Goal: Check status: Check status

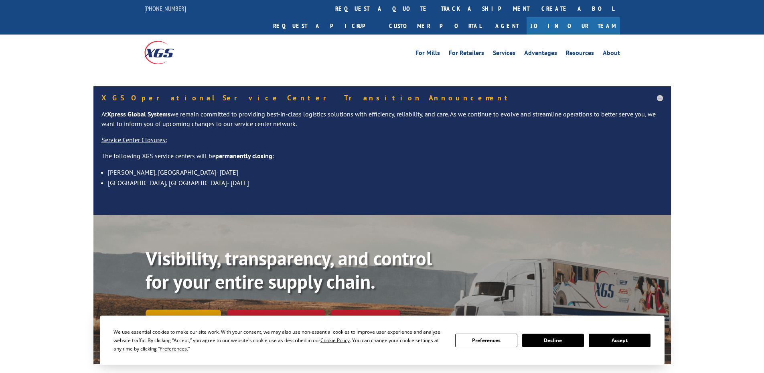
click at [202, 309] on link "Track shipment" at bounding box center [183, 317] width 75 height 17
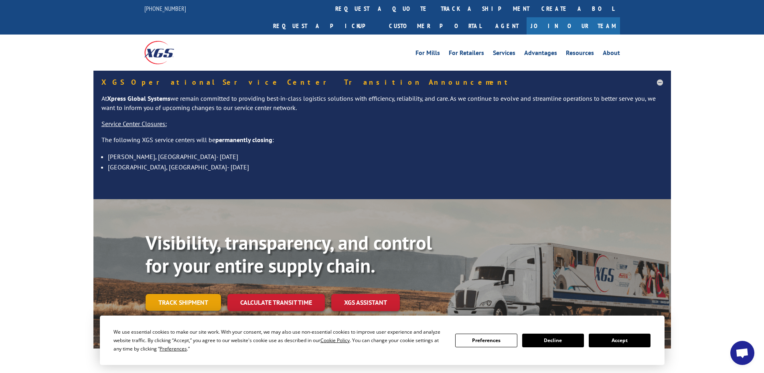
click at [182, 294] on link "Track shipment" at bounding box center [183, 302] width 75 height 17
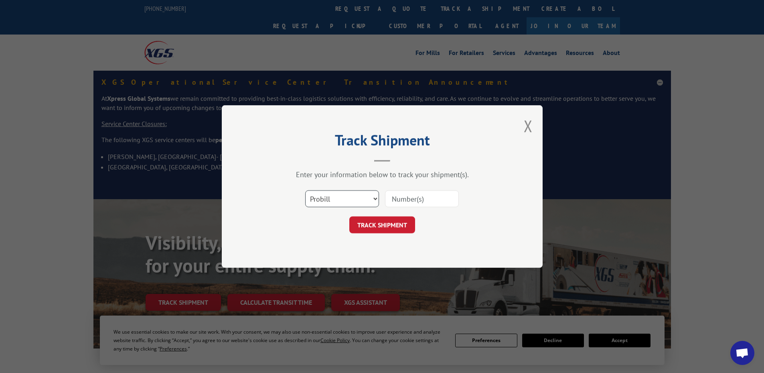
click at [348, 201] on select "Select category... Probill BOL PO" at bounding box center [342, 198] width 74 height 17
select select "po"
click at [305, 190] on select "Select category... Probill BOL PO" at bounding box center [342, 198] width 74 height 17
click at [424, 197] on input at bounding box center [422, 198] width 74 height 17
type input "14545055"
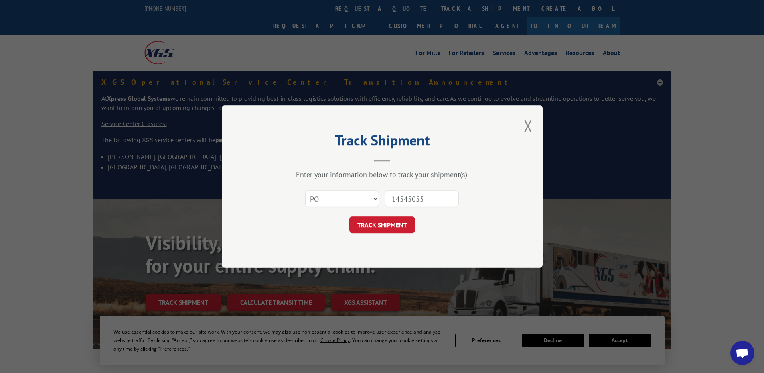
click at [350, 216] on button "TRACK SHIPMENT" at bounding box center [383, 224] width 66 height 17
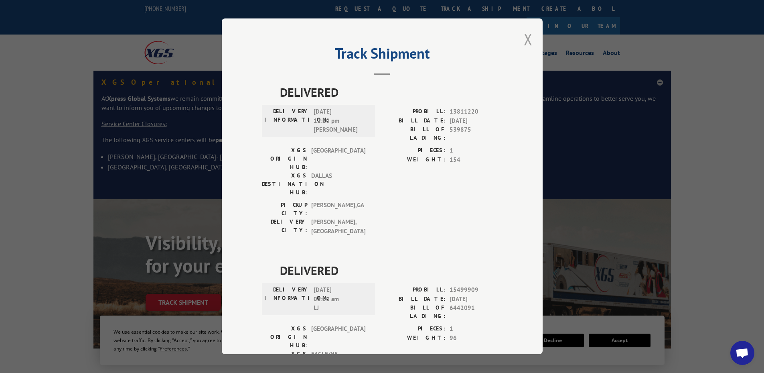
click at [528, 39] on button "Close modal" at bounding box center [528, 38] width 9 height 21
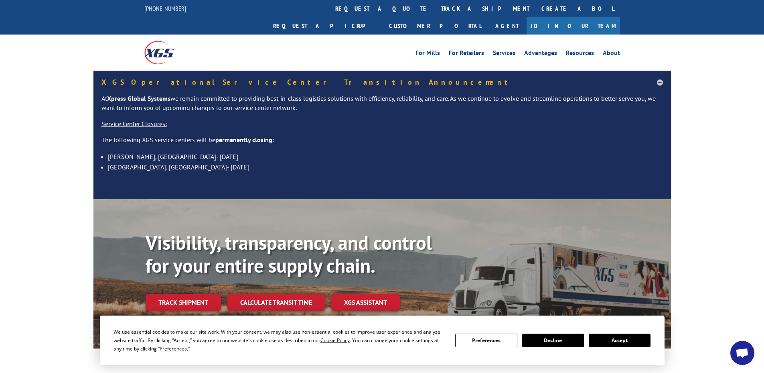
click at [179, 294] on link "Track shipment" at bounding box center [183, 302] width 75 height 17
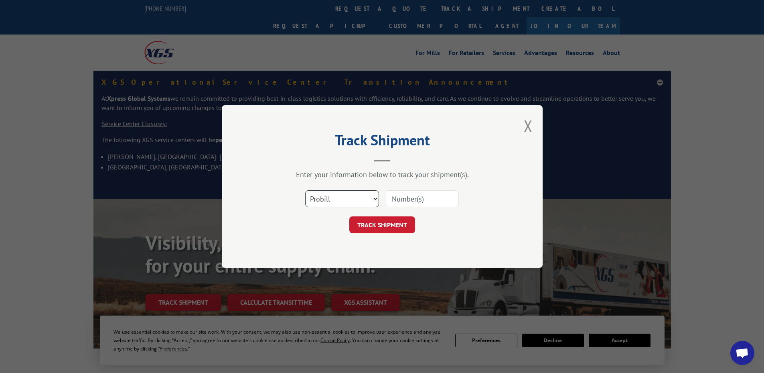
click at [341, 193] on select "Select category... Probill BOL PO" at bounding box center [342, 198] width 74 height 17
select select "po"
click at [305, 190] on select "Select category... Probill BOL PO" at bounding box center [342, 198] width 74 height 17
drag, startPoint x: 431, startPoint y: 192, endPoint x: 431, endPoint y: 199, distance: 7.2
click at [431, 195] on input at bounding box center [422, 198] width 74 height 17
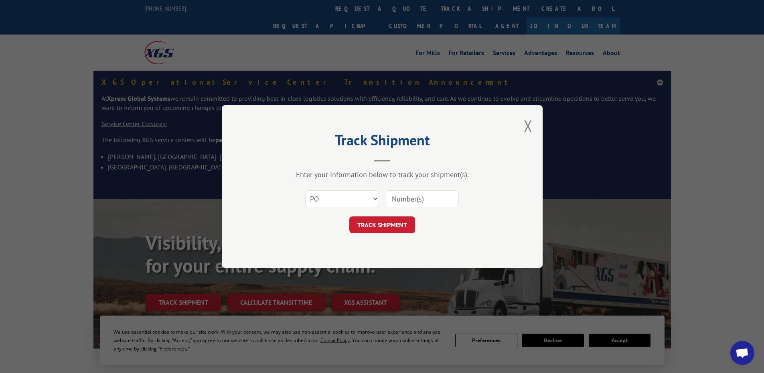
paste input "14545103"
type input "14545103"
click at [382, 222] on button "TRACK SHIPMENT" at bounding box center [383, 224] width 66 height 17
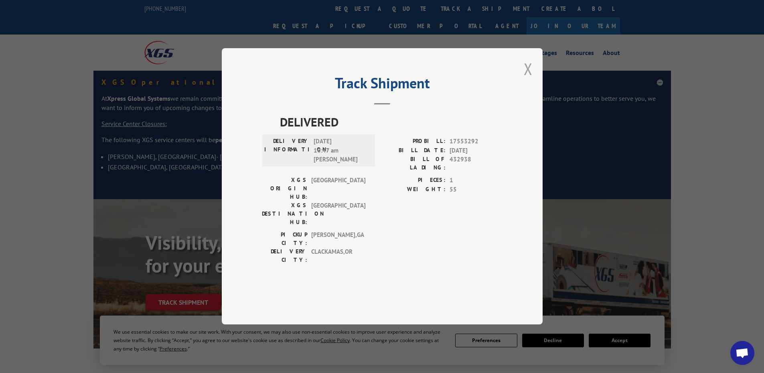
click at [531, 79] on button "Close modal" at bounding box center [528, 68] width 9 height 21
